Goal: Task Accomplishment & Management: Use online tool/utility

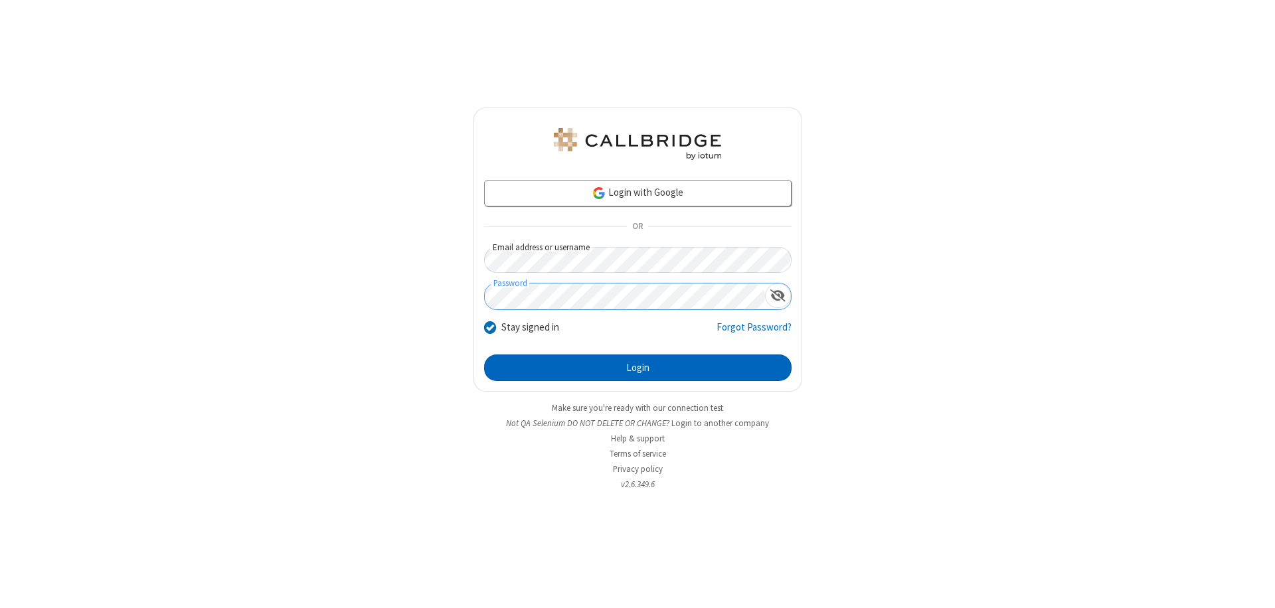
click at [637, 368] on button "Login" at bounding box center [637, 368] width 307 height 27
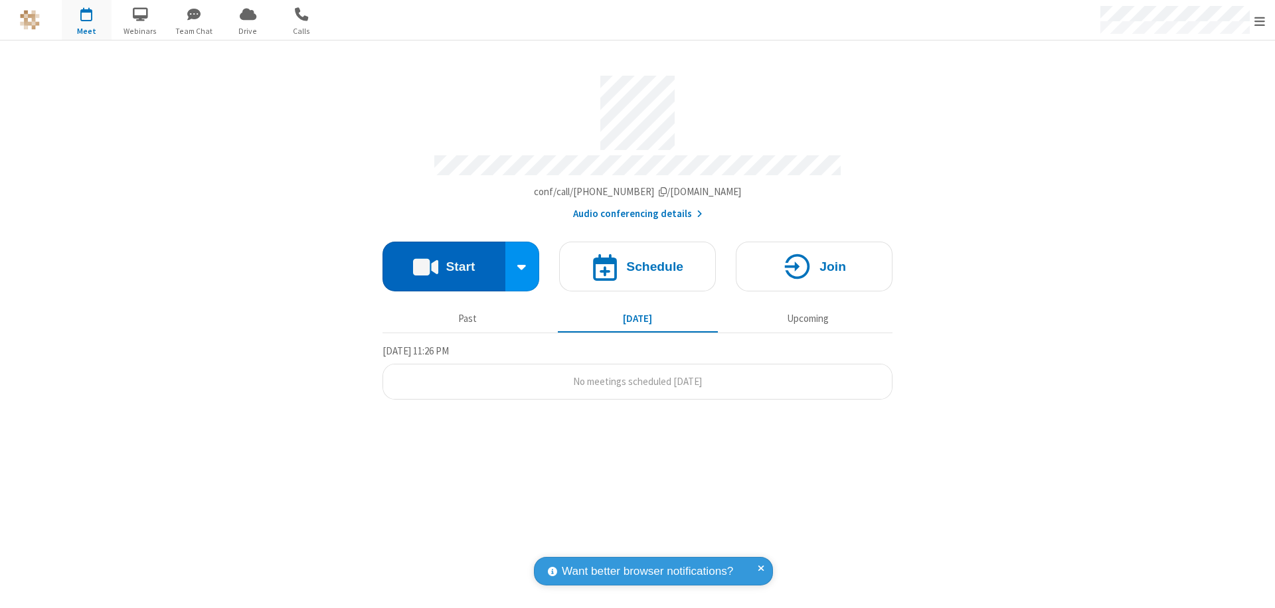
click at [444, 260] on button "Start" at bounding box center [443, 267] width 123 height 50
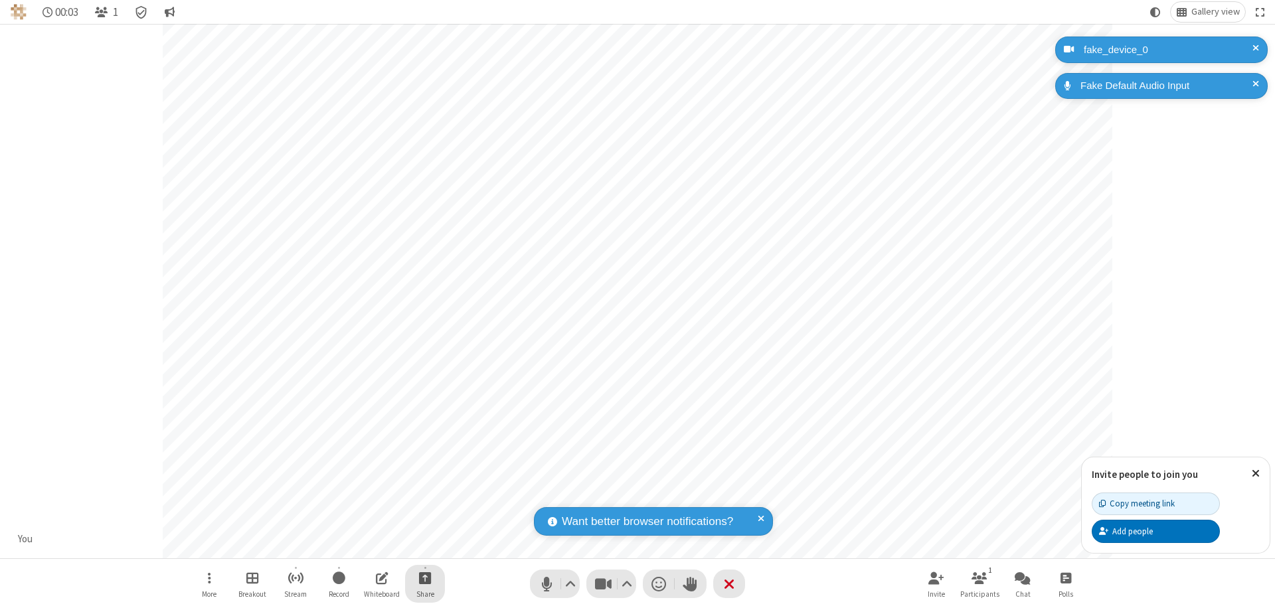
click at [425, 578] on span "Start sharing" at bounding box center [425, 578] width 13 height 17
click at [371, 523] on span "Present files & media" at bounding box center [371, 522] width 15 height 11
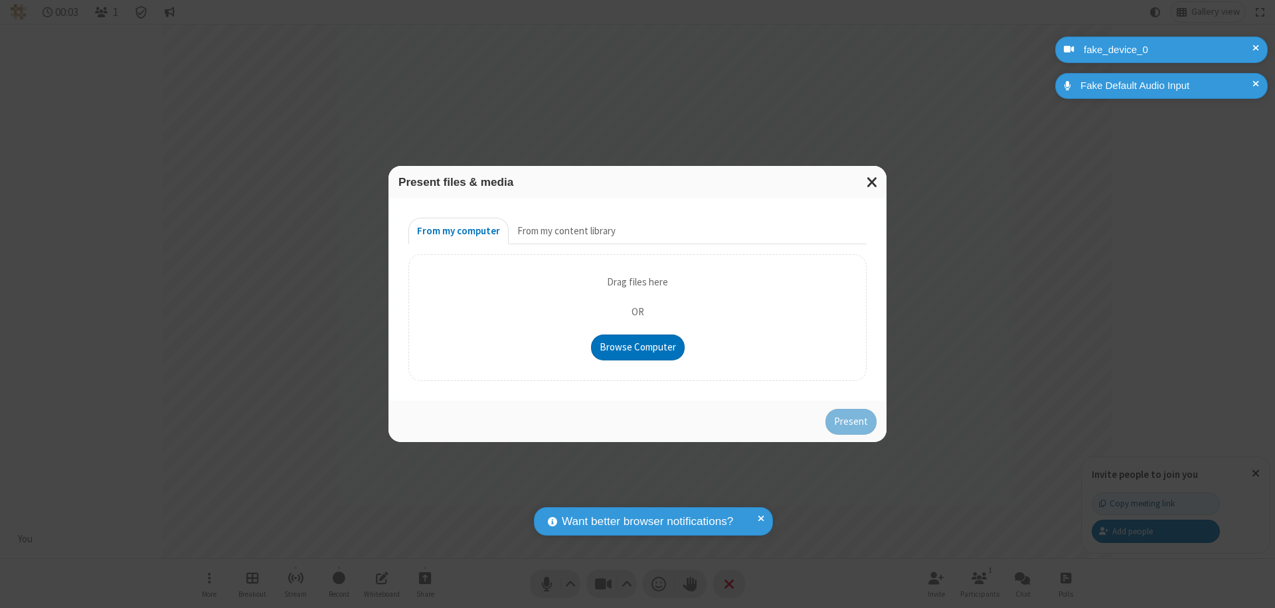
type input "C:\fakepath\doc_test.docx"
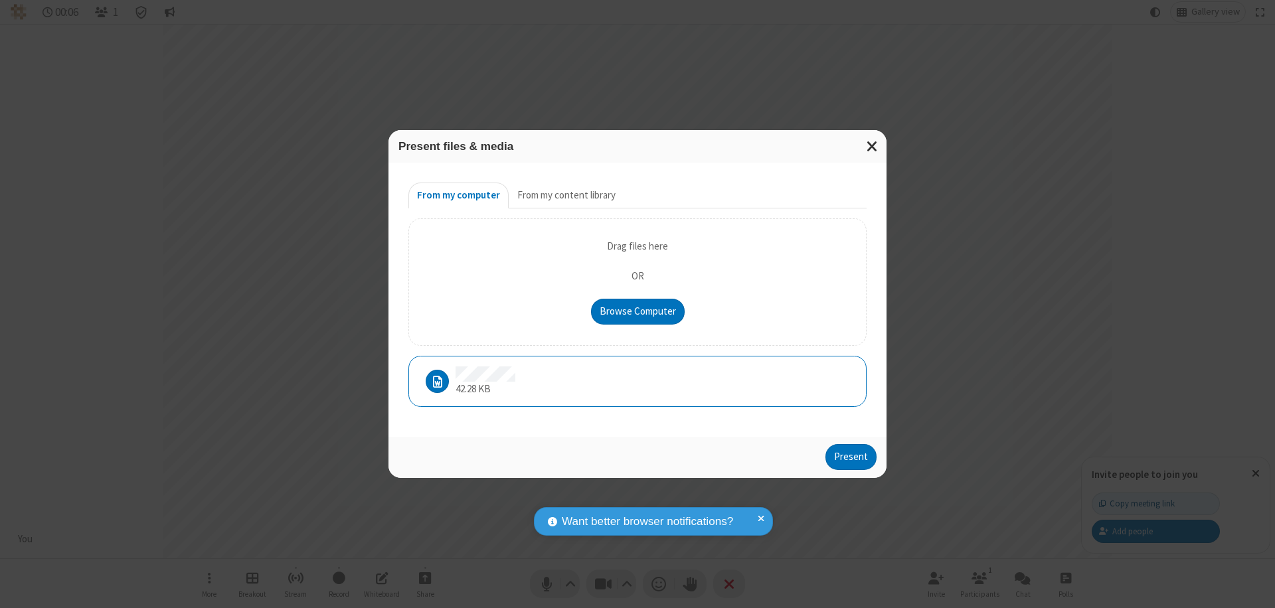
click at [852, 457] on button "Present" at bounding box center [850, 457] width 51 height 27
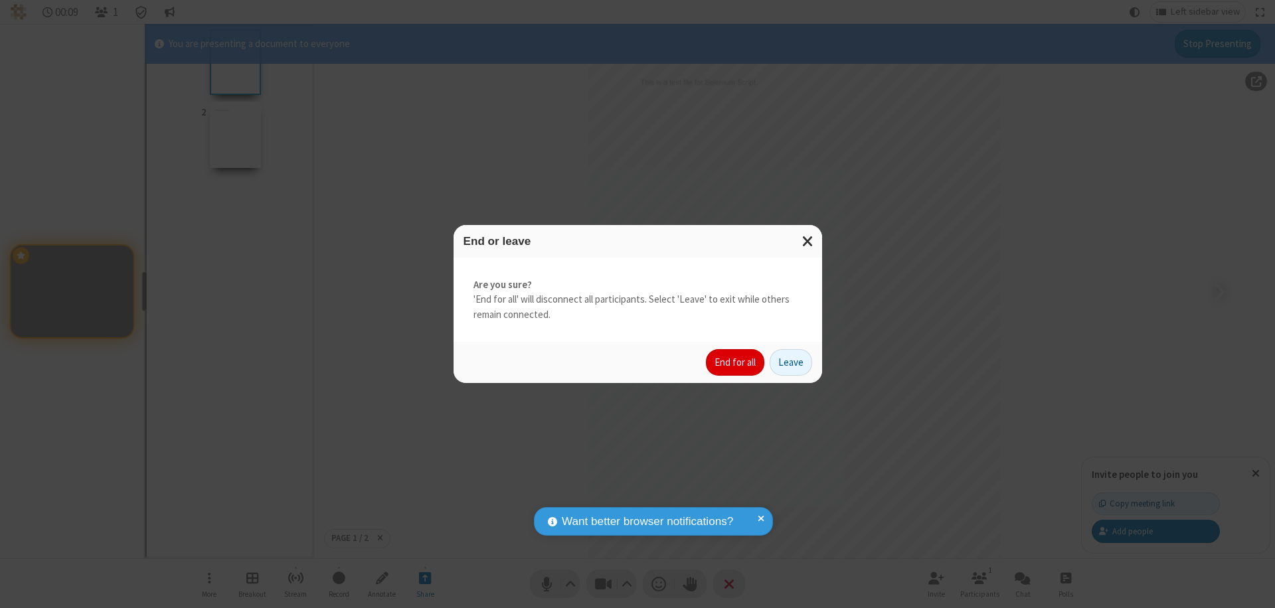
click at [736, 363] on button "End for all" at bounding box center [735, 362] width 58 height 27
